Goal: Find specific page/section: Find specific page/section

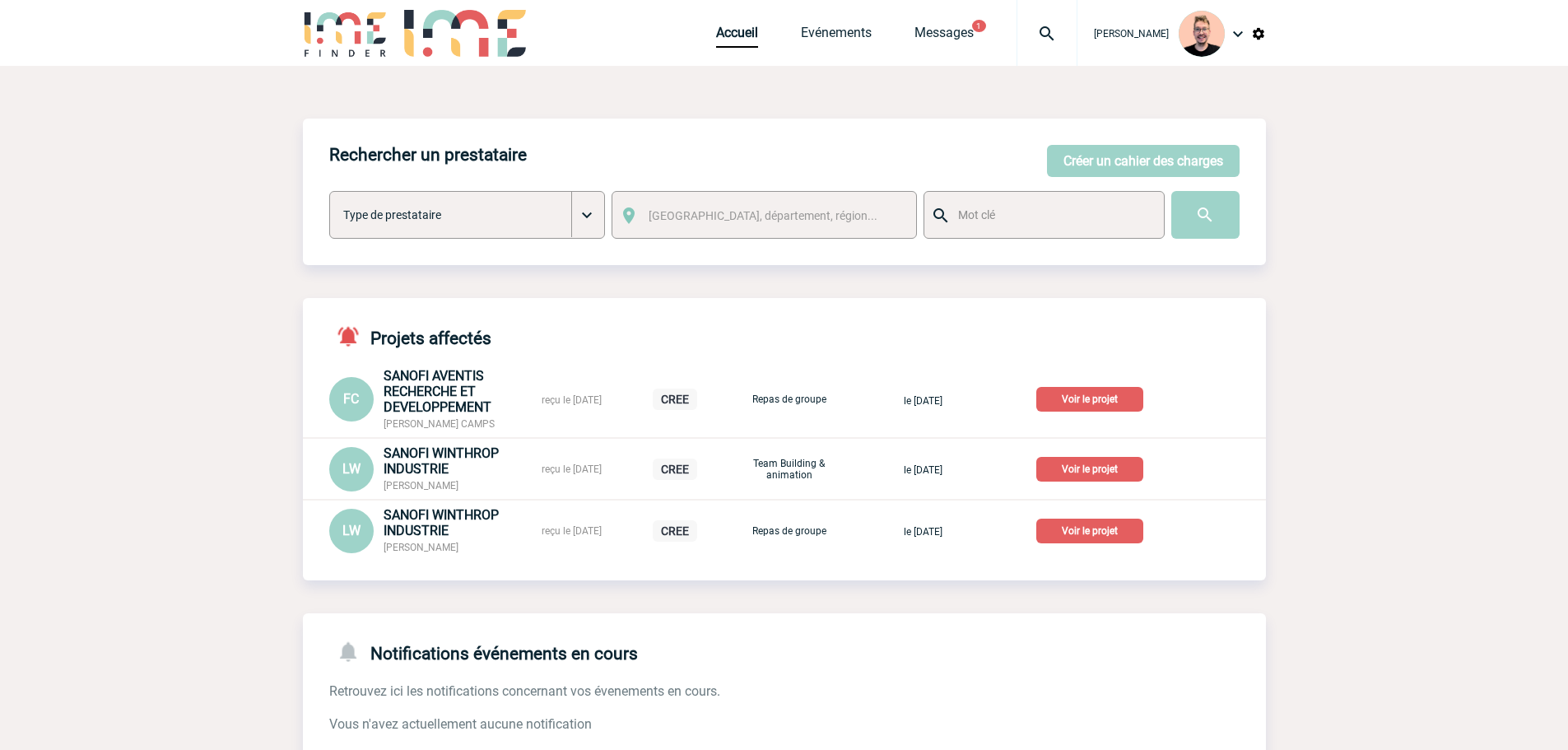
click at [1036, 32] on img at bounding box center [1047, 34] width 60 height 20
type input "2000425294"
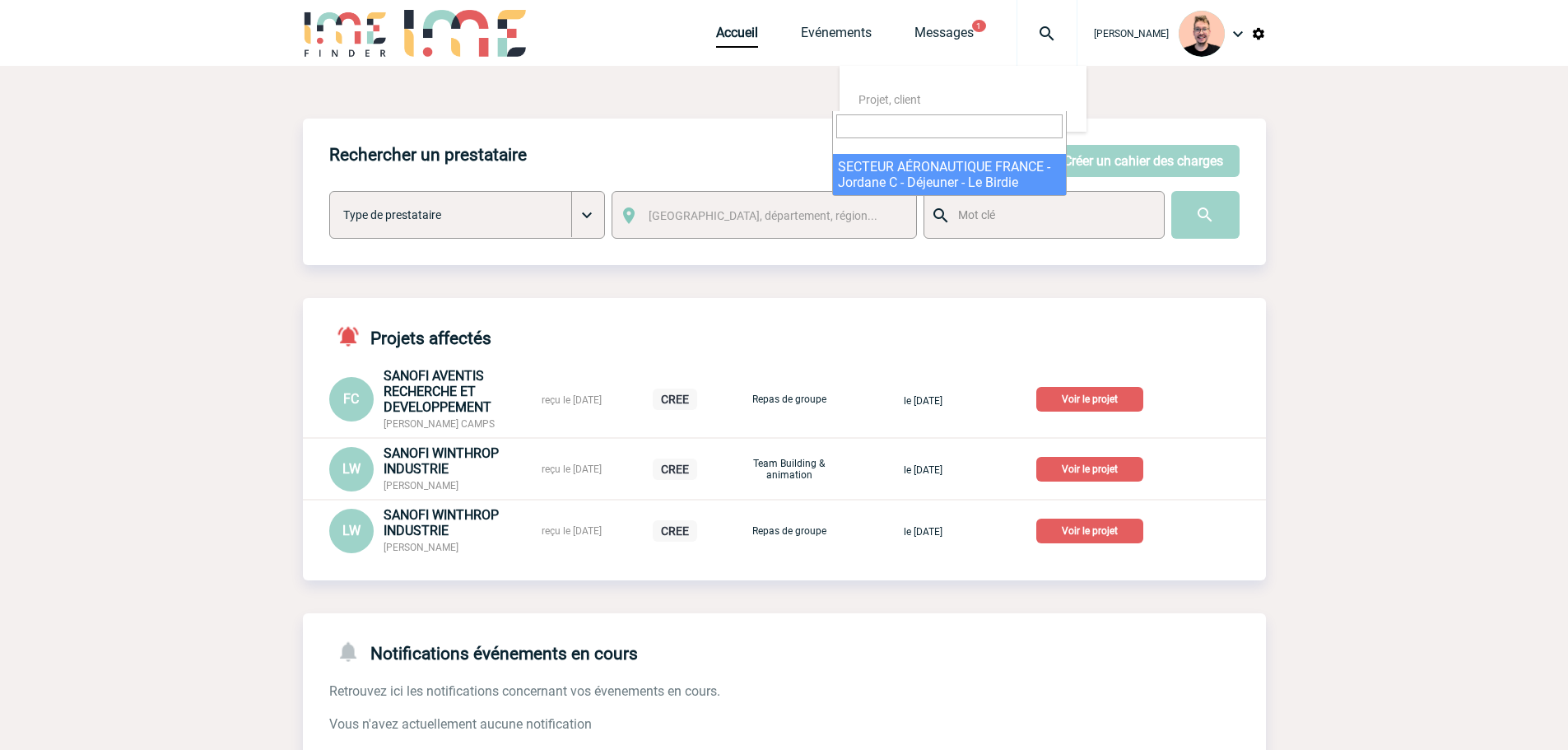
select select "24795"
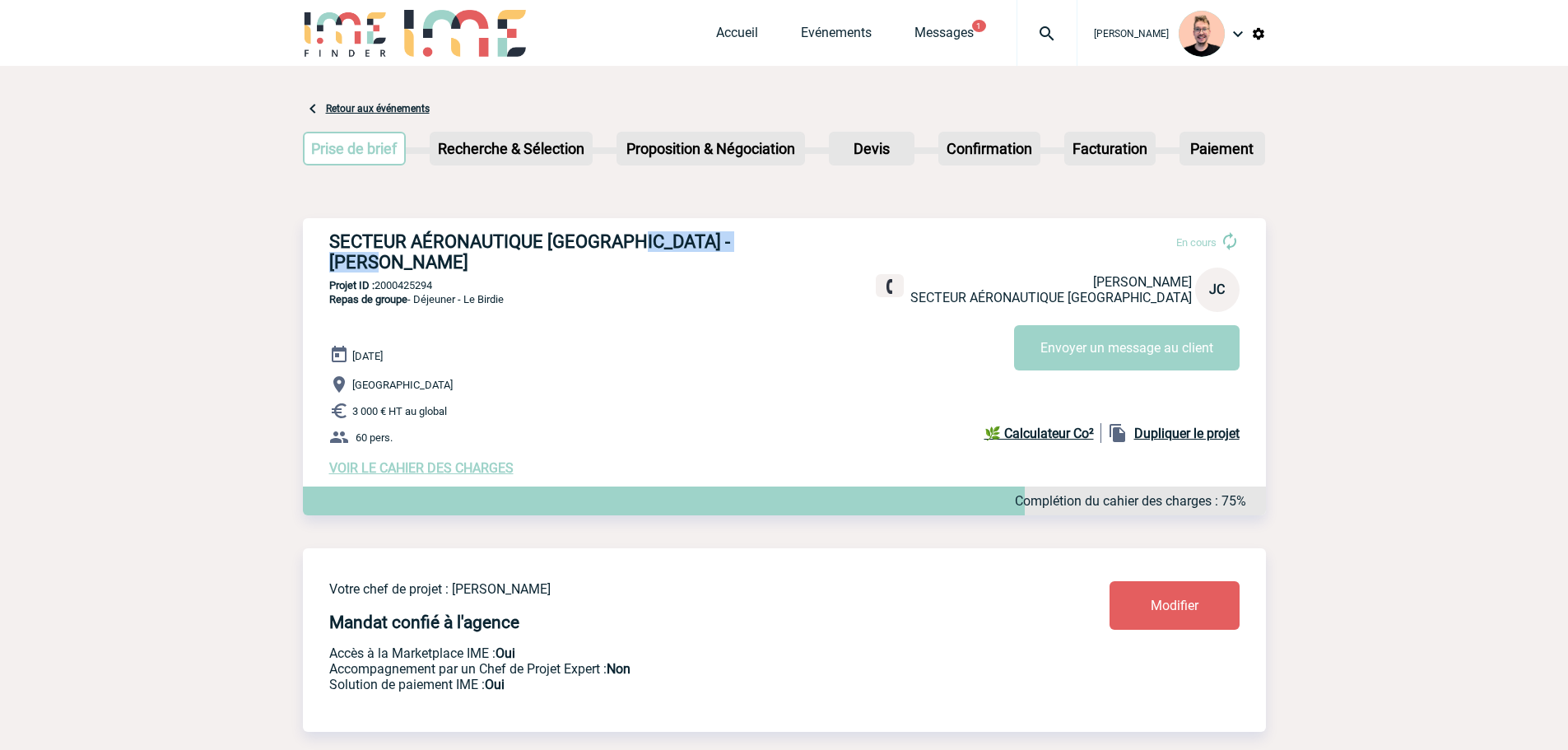
drag, startPoint x: 790, startPoint y: 245, endPoint x: 632, endPoint y: 251, distance: 158.1
click at [632, 251] on h3 "SECTEUR AÉRONAUTIQUE [GEOGRAPHIC_DATA] - [PERSON_NAME]" at bounding box center [576, 252] width 494 height 42
copy h3 "[PERSON_NAME]"
click at [739, 245] on h3 "SECTEUR AÉRONAUTIQUE [GEOGRAPHIC_DATA] - [PERSON_NAME]" at bounding box center [576, 252] width 494 height 42
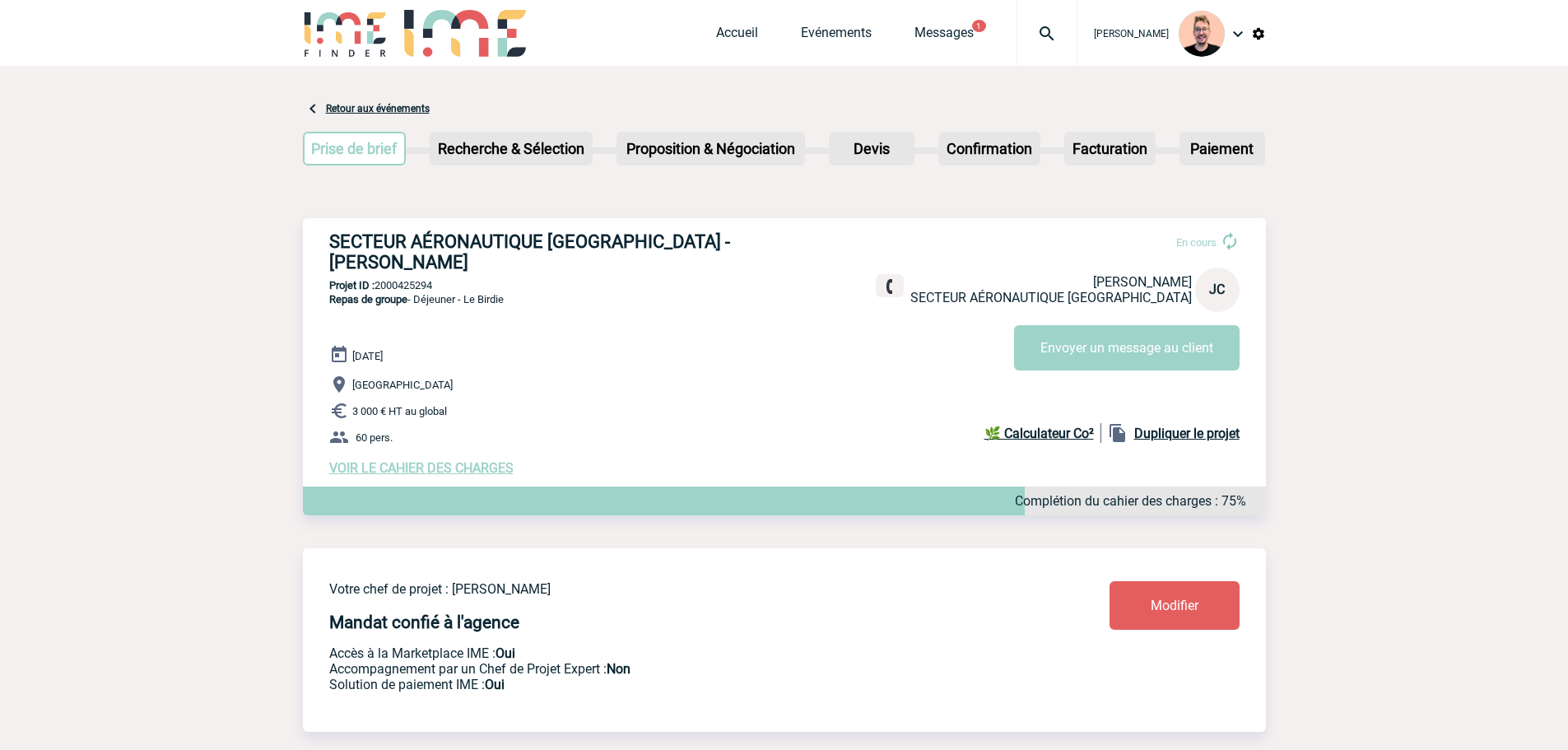
click at [657, 239] on h3 "SECTEUR AÉRONAUTIQUE [GEOGRAPHIC_DATA] - [PERSON_NAME]" at bounding box center [576, 252] width 494 height 42
copy h3 "Jordane"
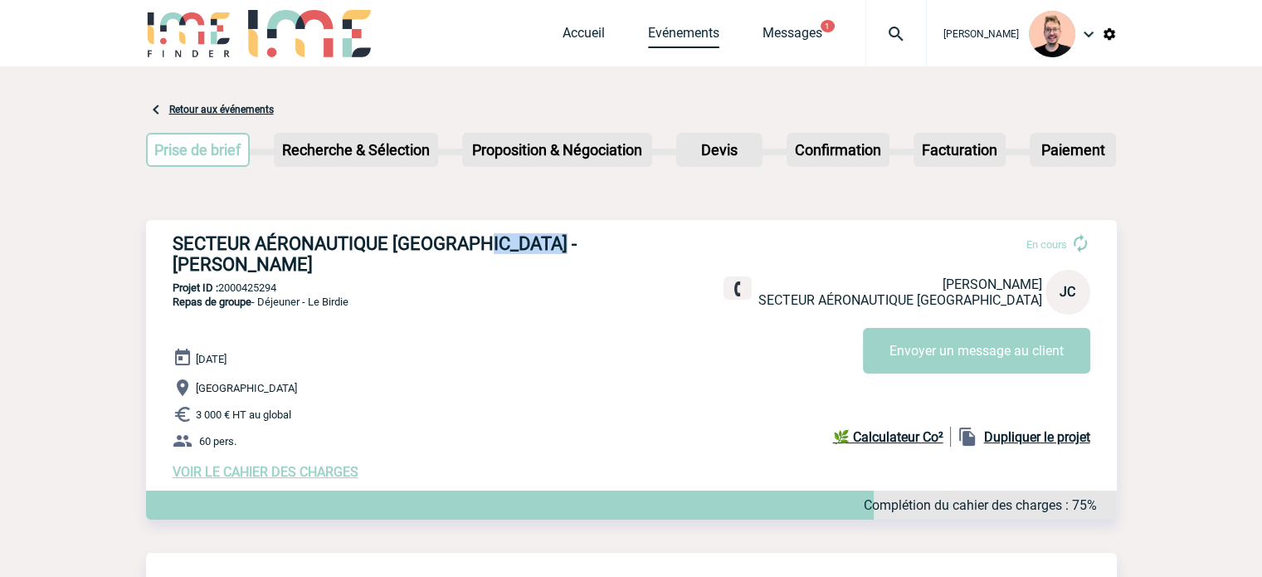
click at [692, 42] on link "Evénements" at bounding box center [683, 36] width 71 height 23
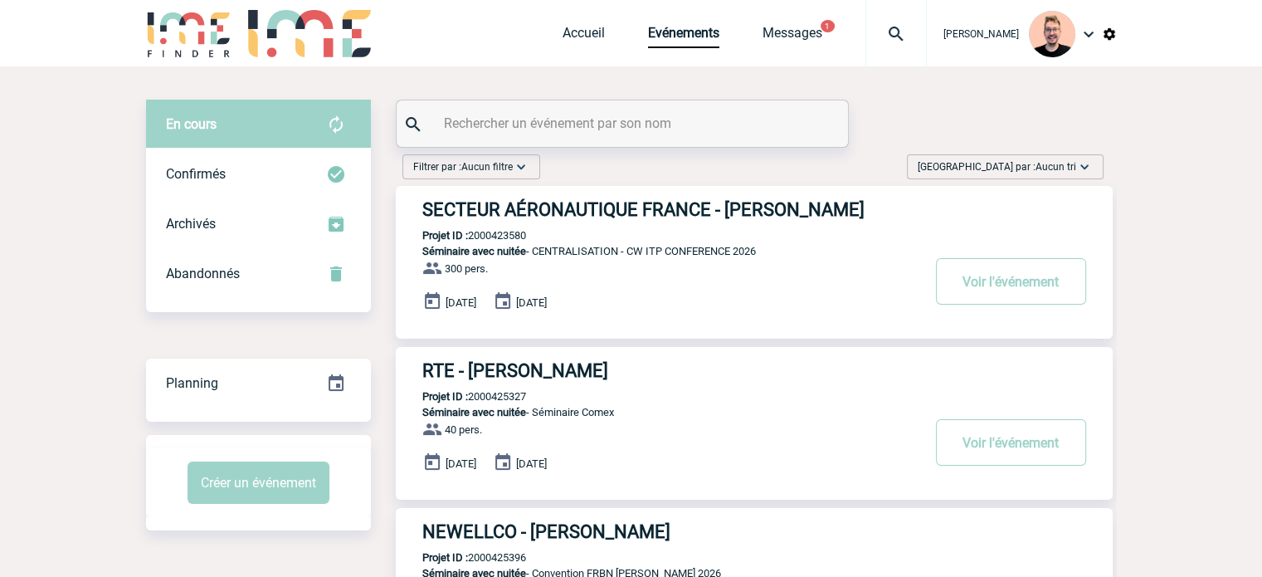
click at [1044, 164] on span "Aucun tri" at bounding box center [1056, 167] width 41 height 12
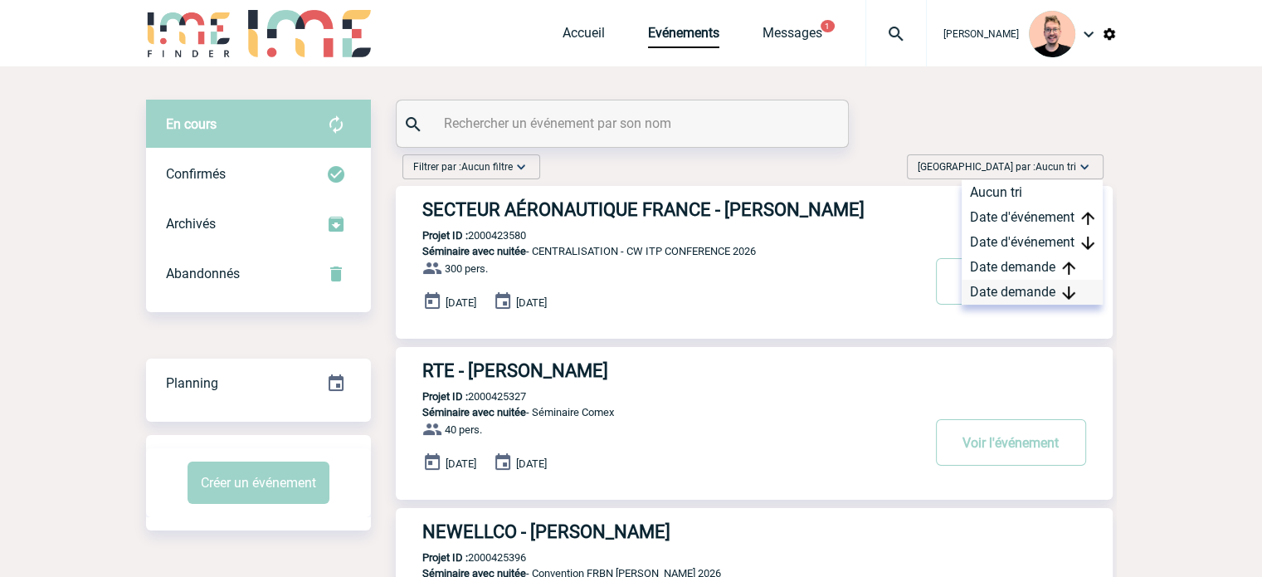
click at [1014, 282] on div "Date demande" at bounding box center [1032, 292] width 141 height 25
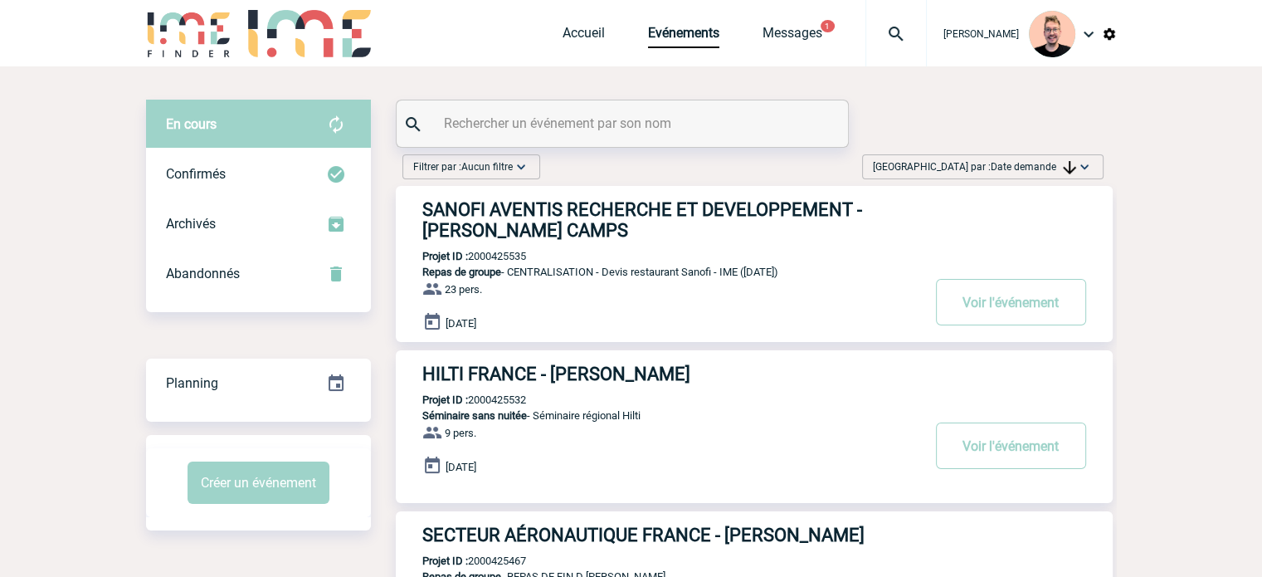
click at [565, 215] on h3 "SANOFI AVENTIS RECHERCHE ET DEVELOPPEMENT - Fabienne CAMPS" at bounding box center [671, 220] width 498 height 42
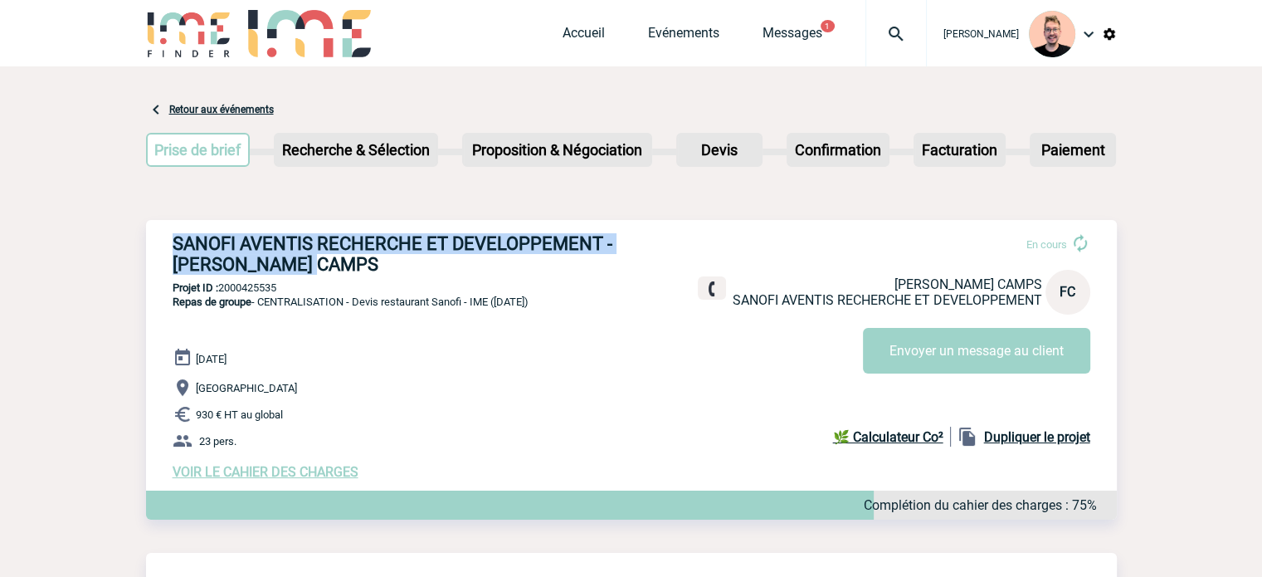
drag, startPoint x: 313, startPoint y: 266, endPoint x: 173, endPoint y: 240, distance: 142.8
click at [173, 240] on h3 "SANOFI AVENTIS RECHERCHE ET DEVELOPPEMENT - Fabienne CAMPS" at bounding box center [422, 254] width 498 height 42
copy h3 "SANOFI AVENTIS RECHERCHE ET DEVELOPPEMENT - Fabienne CAMPS"
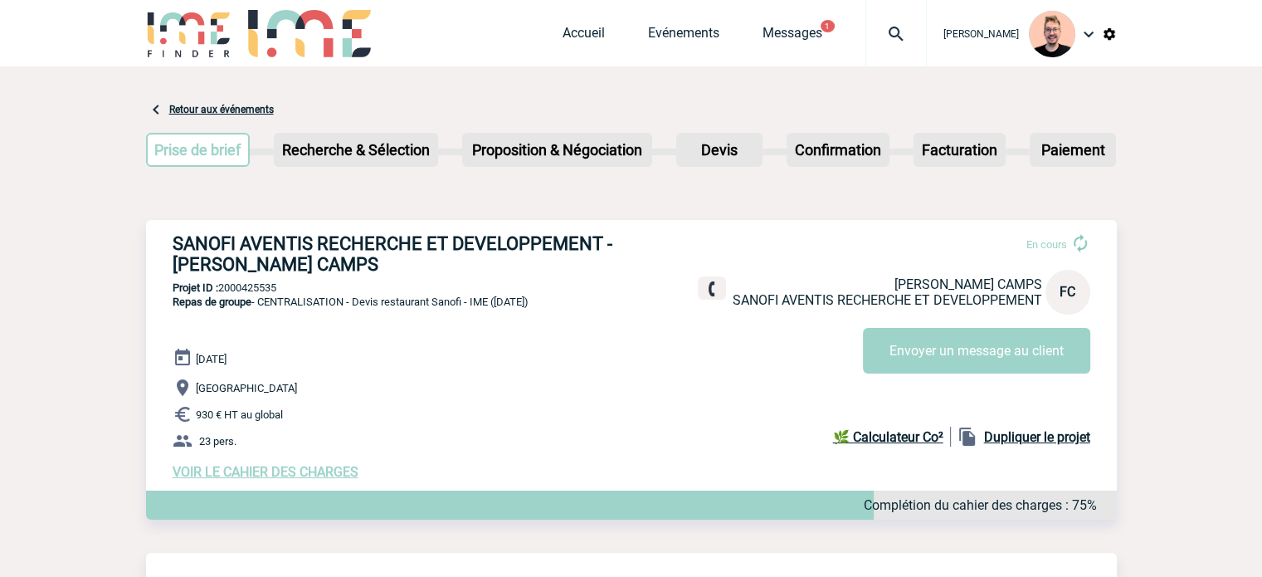
click at [238, 293] on p "Projet ID : 2000425535" at bounding box center [631, 287] width 971 height 12
copy p "2000425535"
click at [232, 294] on p "Projet ID : 2000425535" at bounding box center [631, 287] width 971 height 12
click at [243, 291] on p "Projet ID : 2000425535" at bounding box center [631, 287] width 971 height 12
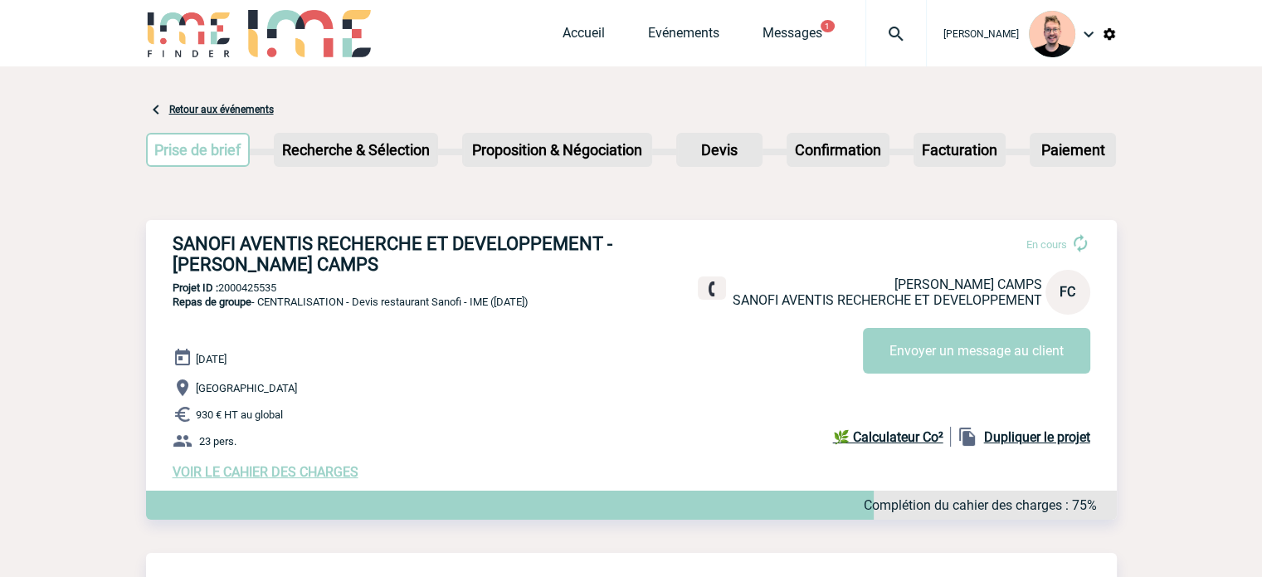
click at [243, 291] on p "Projet ID : 2000425535" at bounding box center [631, 287] width 971 height 12
copy p "2000425535"
